Goal: Task Accomplishment & Management: Complete application form

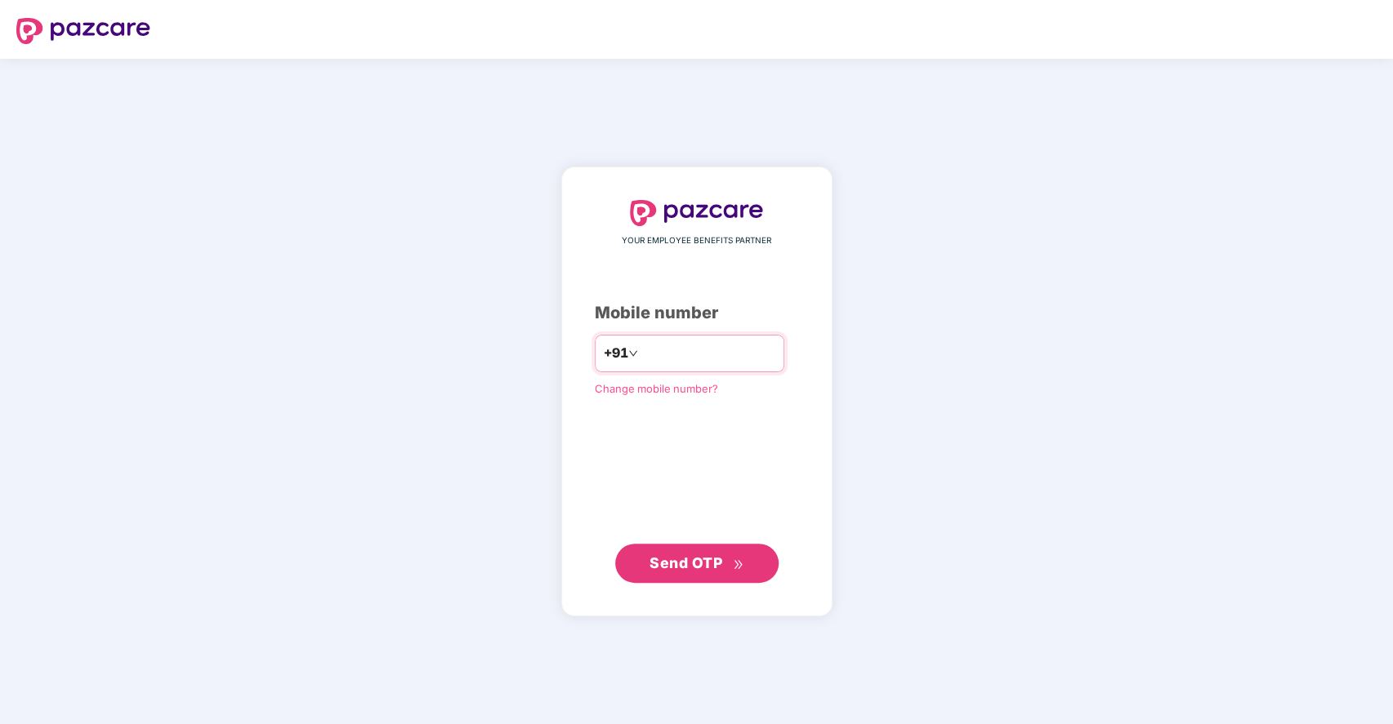
click at [675, 346] on input "number" at bounding box center [708, 354] width 134 height 26
type input "**********"
click at [695, 557] on span "Send OTP" at bounding box center [685, 562] width 73 height 17
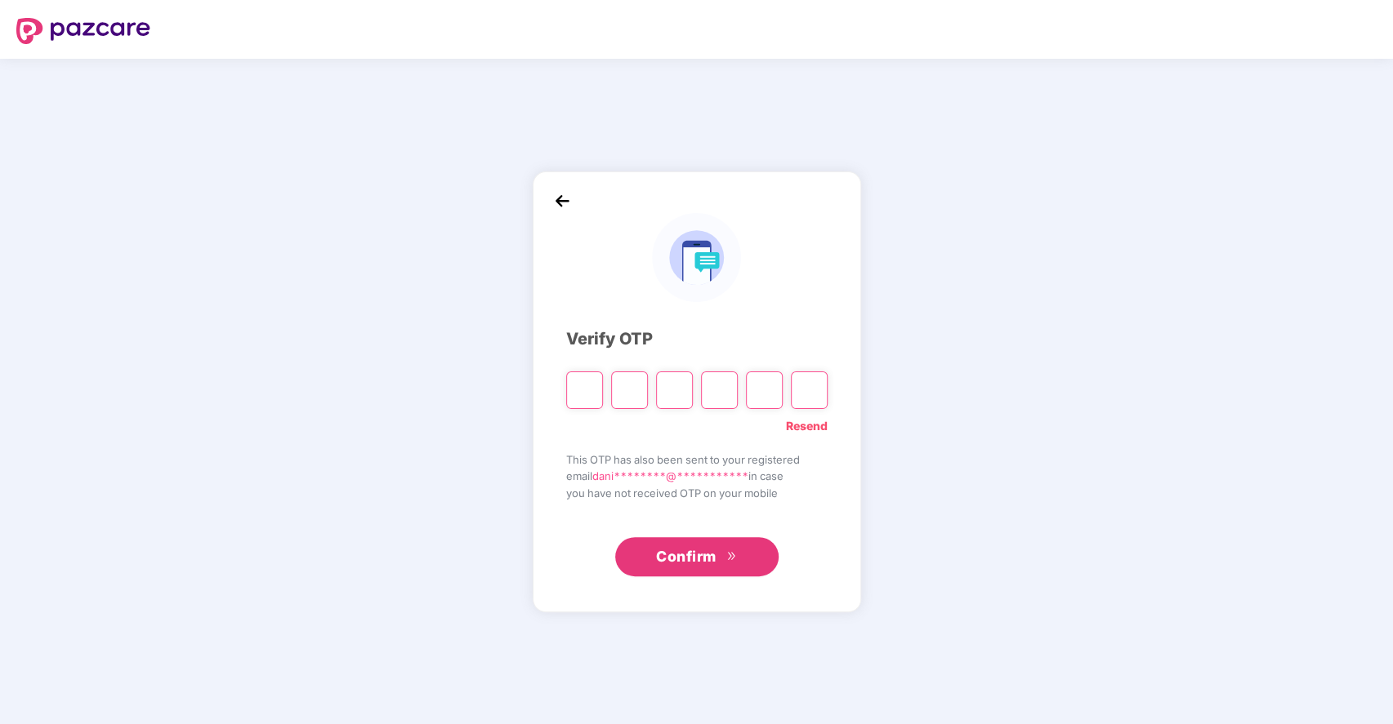
type input "*"
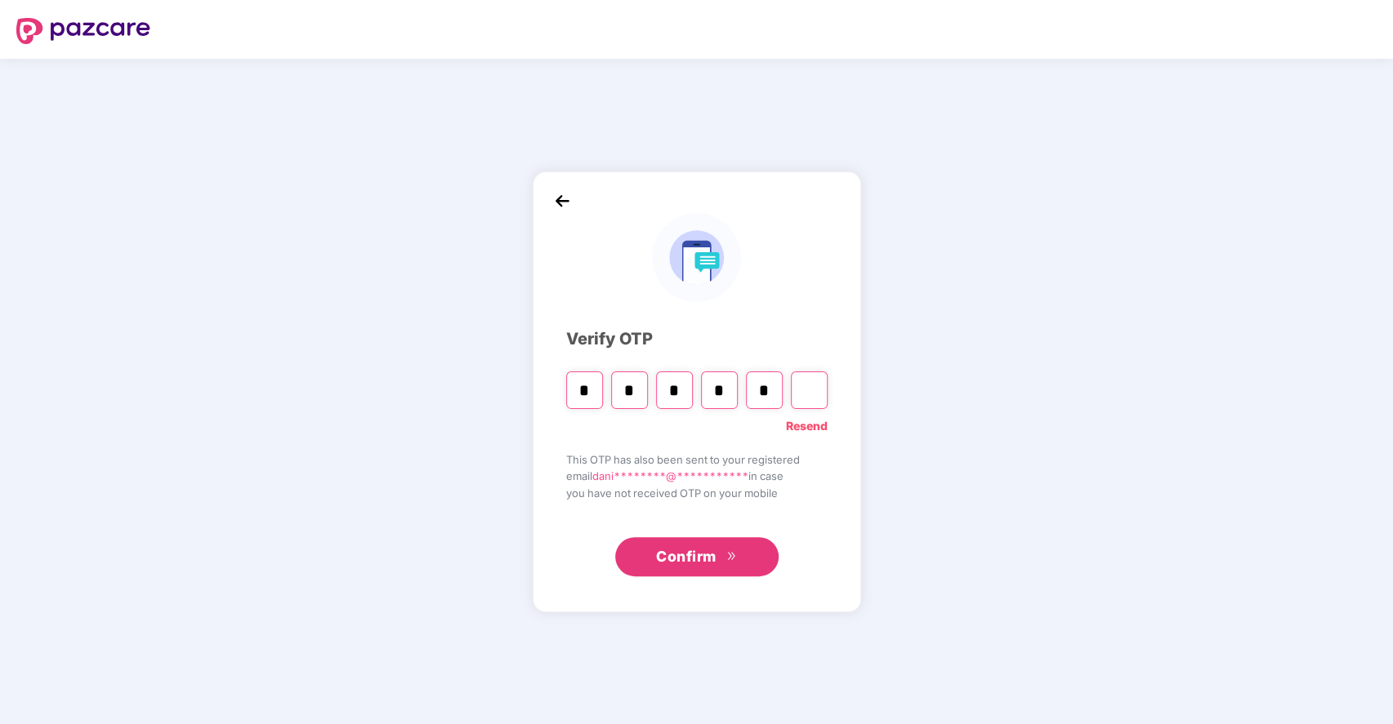
type input "*"
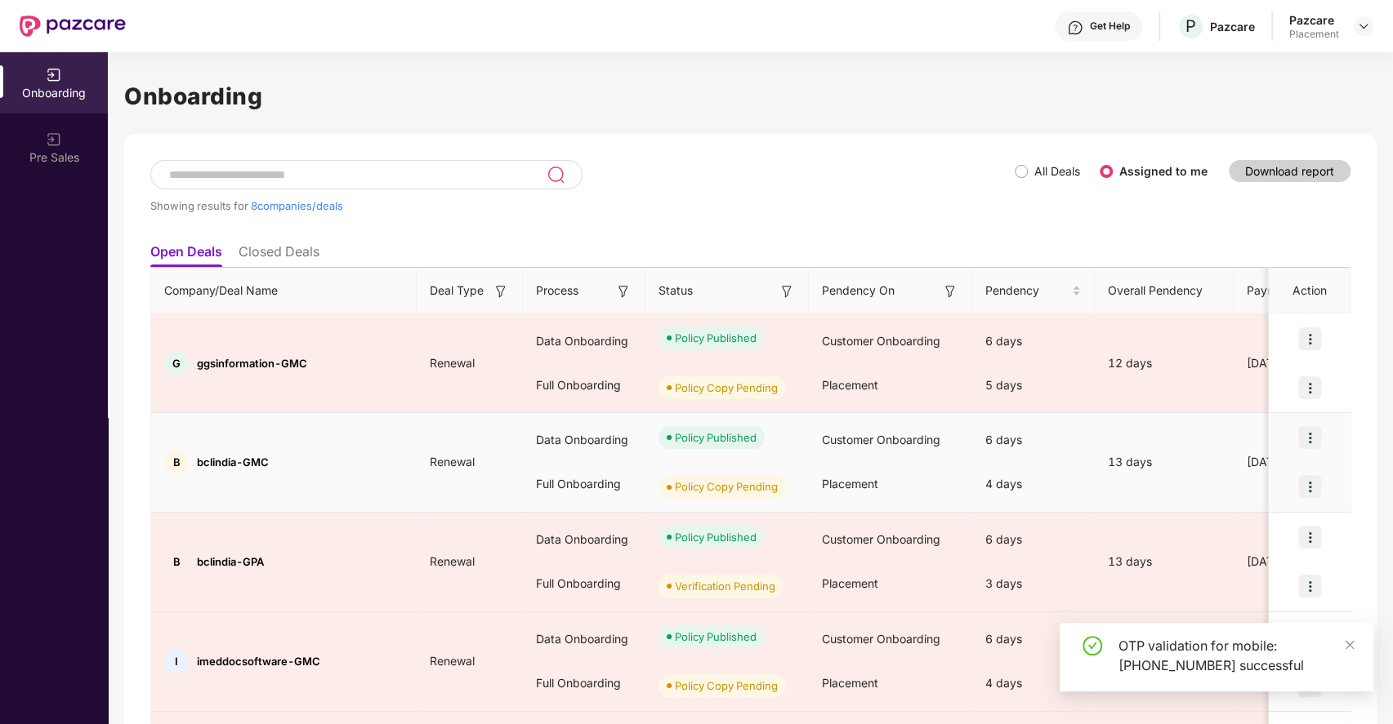
scroll to position [443, 0]
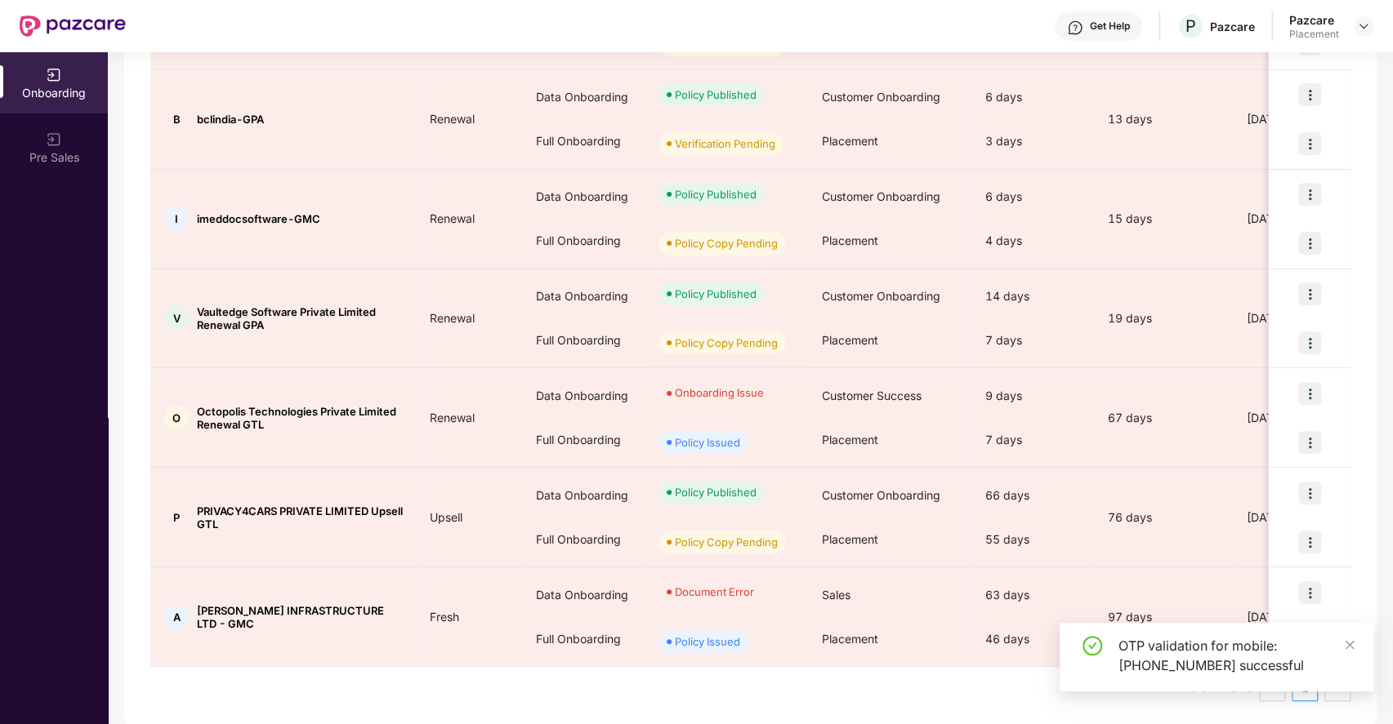
click at [697, 686] on ul "Total 8 items 1" at bounding box center [750, 688] width 1200 height 26
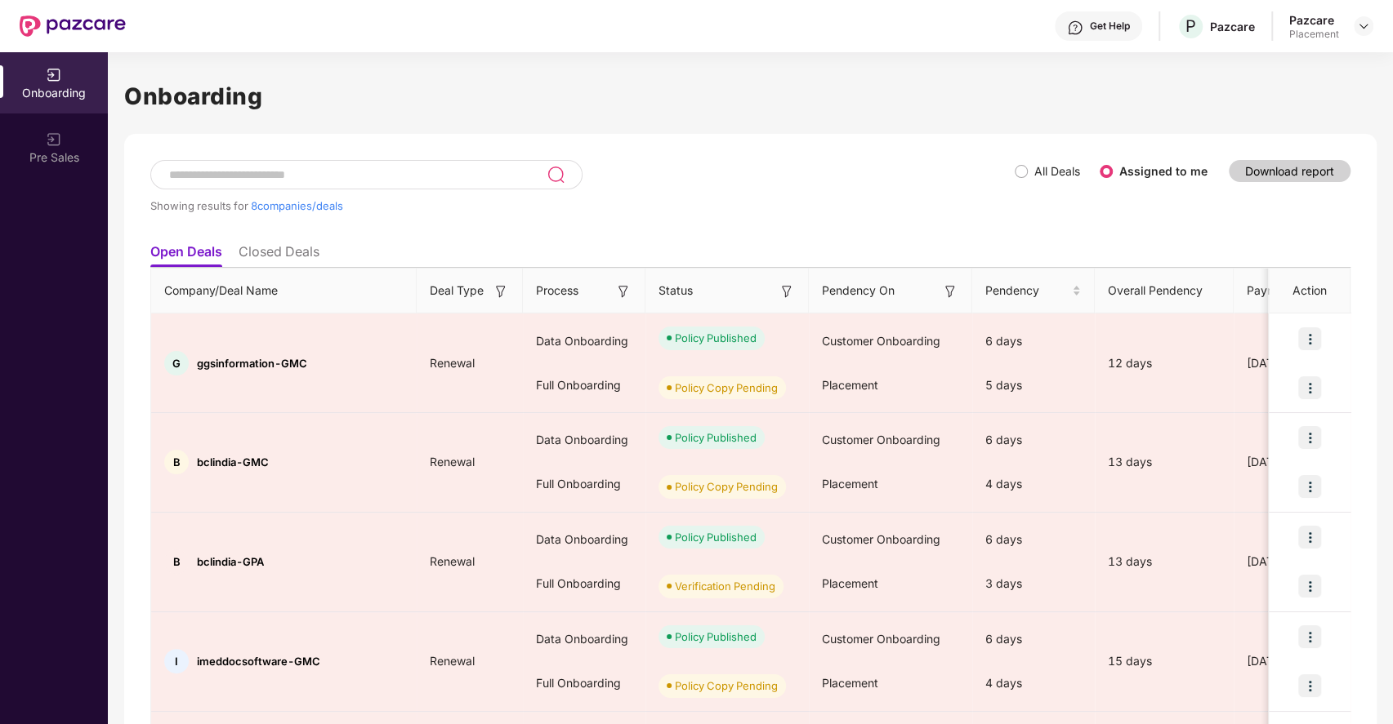
scroll to position [1, 0]
